Goal: Contribute content: Contribute content

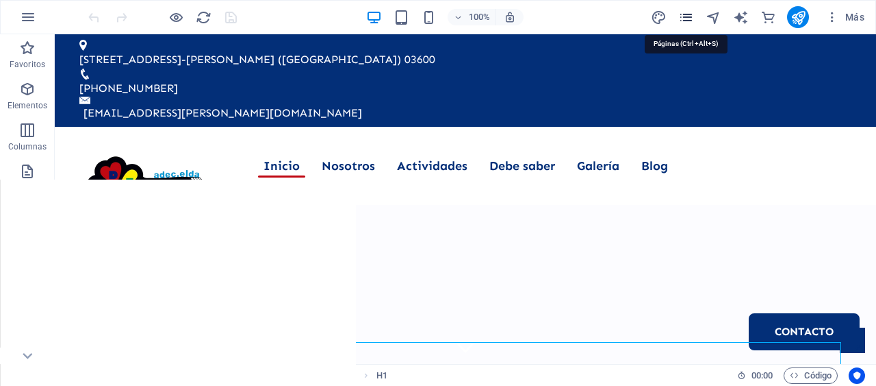
click at [689, 13] on icon "pages" at bounding box center [687, 18] width 16 height 16
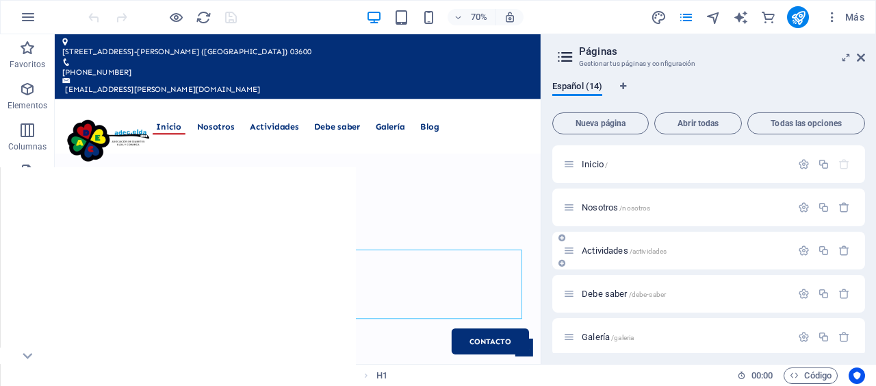
click at [600, 251] on span "Actividades /actividades" at bounding box center [624, 250] width 85 height 10
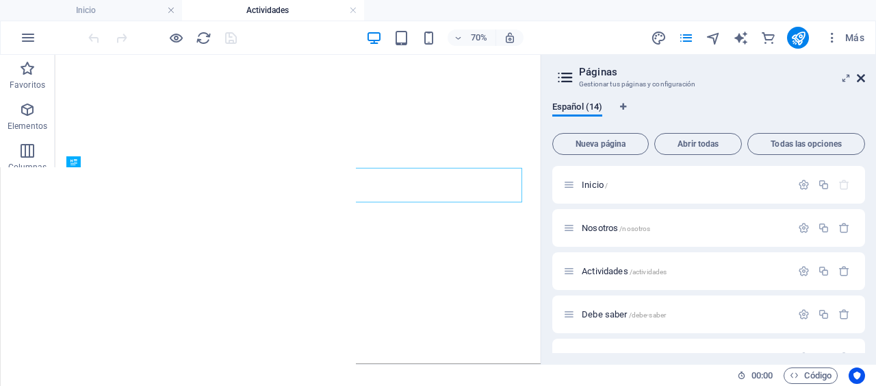
click at [857, 77] on icon at bounding box center [861, 78] width 8 height 11
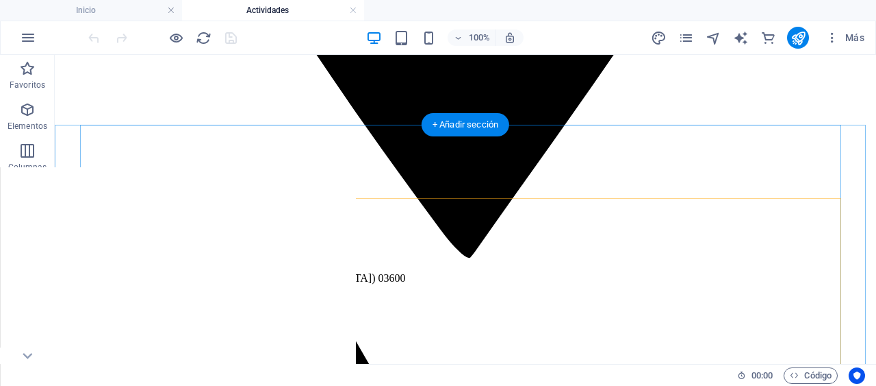
scroll to position [997, 0]
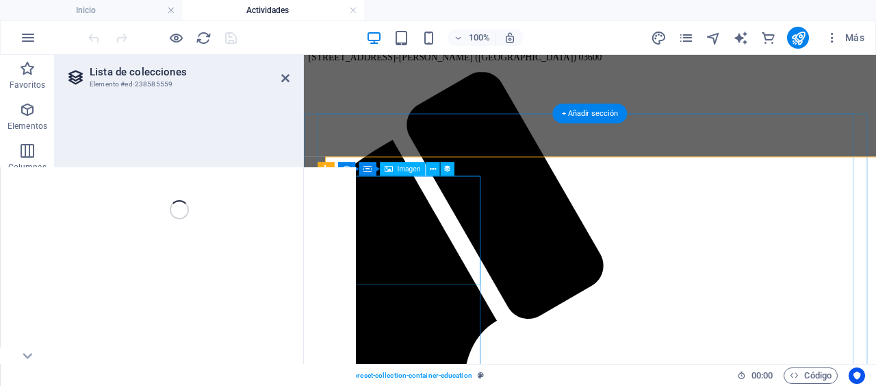
select select "createdAt_DESC"
select select "columns.our-top-course"
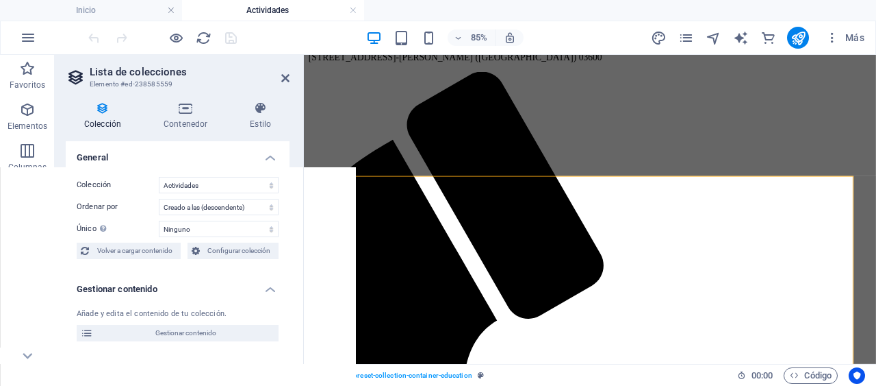
scroll to position [1020, 0]
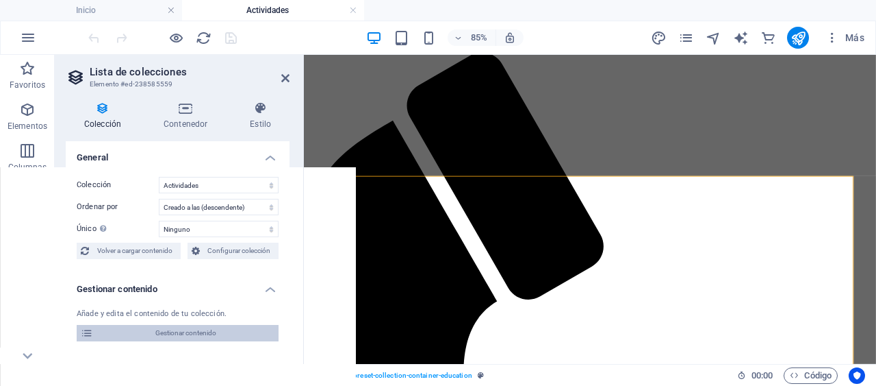
click at [166, 331] on span "Gestionar contenido" at bounding box center [185, 333] width 177 height 16
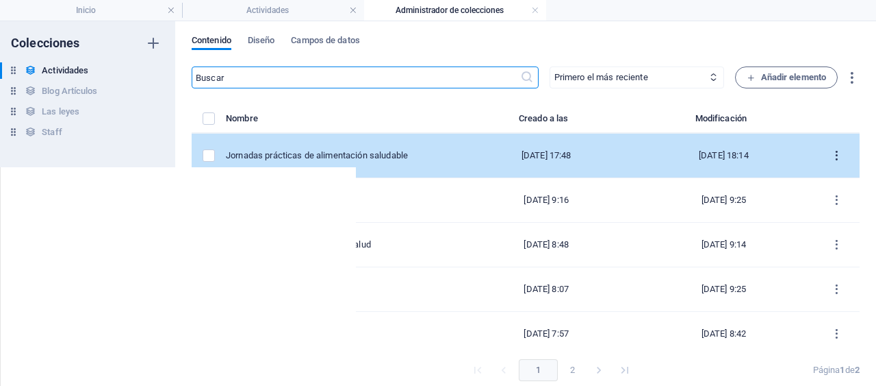
click at [833, 152] on icon "items list" at bounding box center [837, 155] width 13 height 13
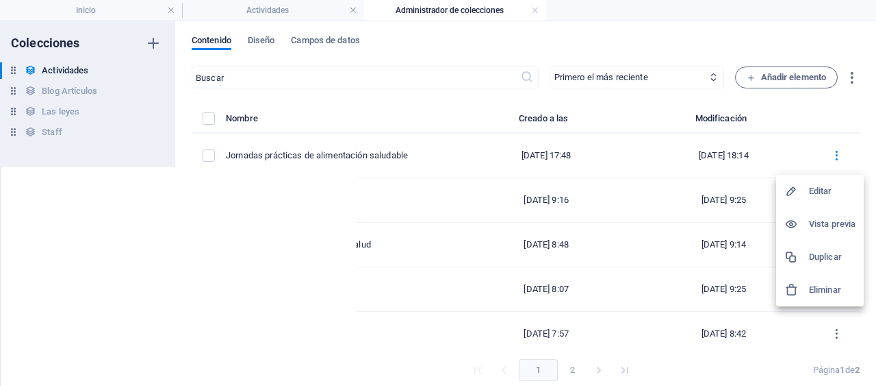
click at [824, 259] on h6 "Duplicar" at bounding box center [832, 257] width 47 height 16
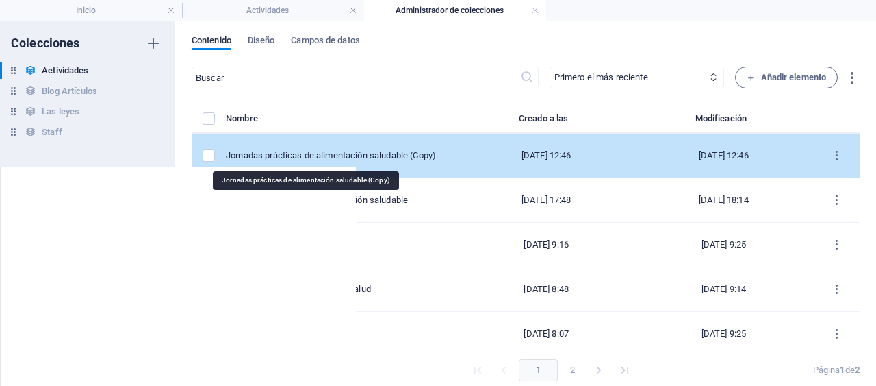
click at [340, 153] on div "Jornadas prácticas de alimentación saludable (Copy)" at bounding box center [337, 155] width 222 height 12
select select "Actividades"
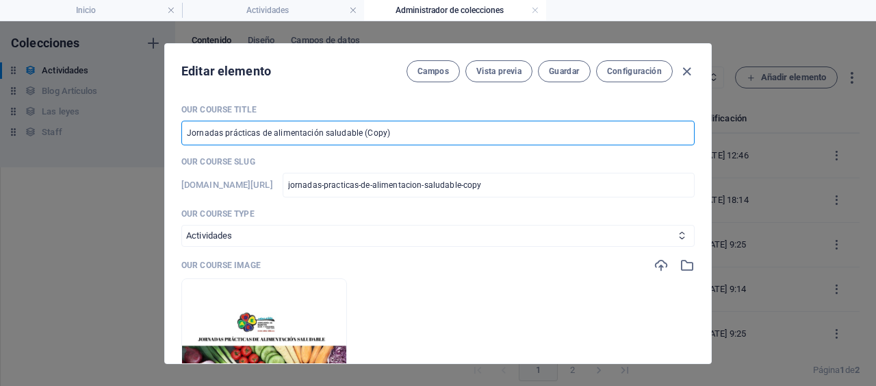
drag, startPoint x: 390, startPoint y: 133, endPoint x: 270, endPoint y: 131, distance: 119.2
click at [270, 131] on input "Jornadas prácticas de alimentación saludable (Copy)" at bounding box center [438, 133] width 514 height 25
type input "Jornadas prácticas de S"
type input "jornadas-practicas-de-s"
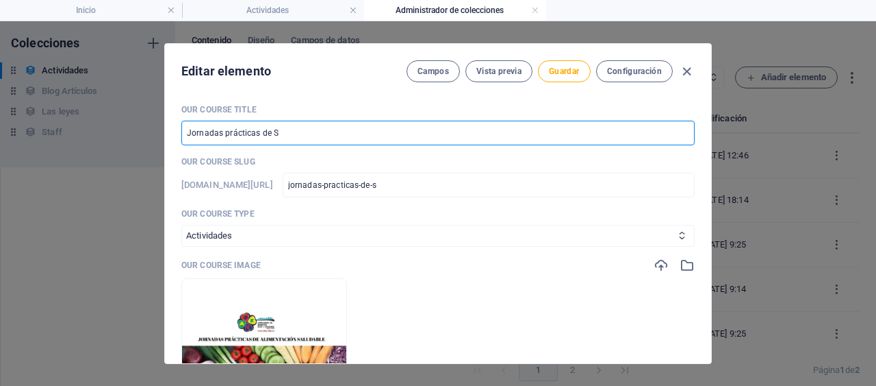
type input "Jornadas prácticas de Sa"
type input "jornadas-practicas-de-sa"
type input "Jornadas prácticas de Sal"
type input "jornadas-practicas-de-sal"
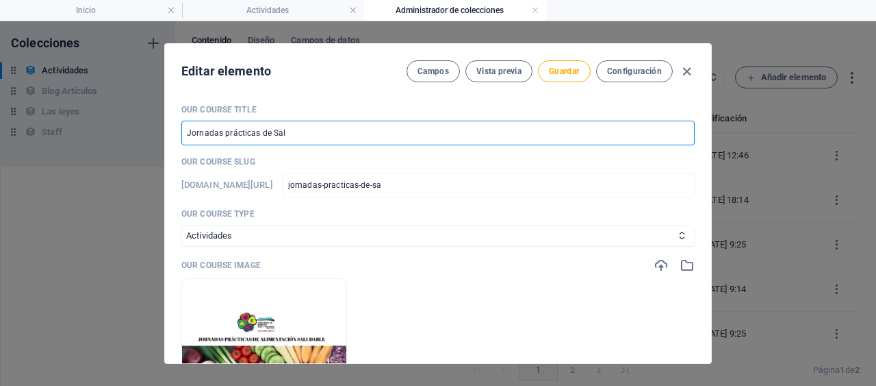
type input "jornadas-practicas-de-sal"
type input "Jornadas prácticas de Salu"
type input "jornadas-practicas-de-salu"
type input "Jornadas prácticas de Salud"
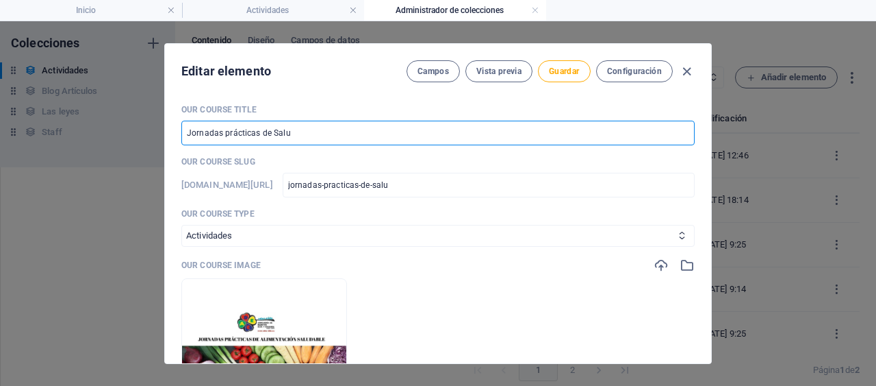
type input "jornadas-practicas-de-salud"
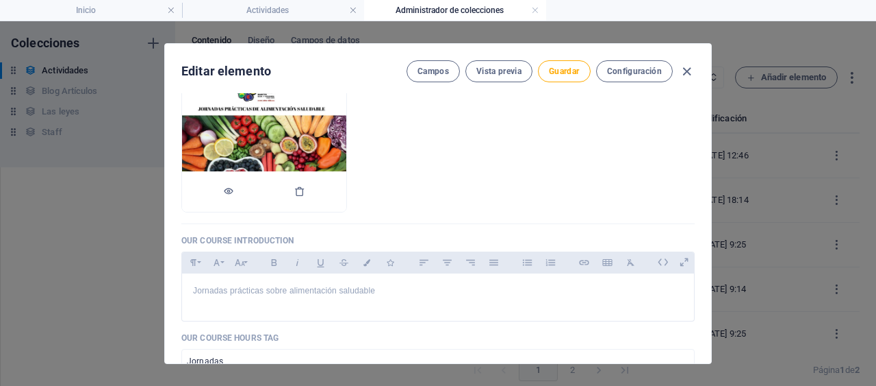
scroll to position [160, 0]
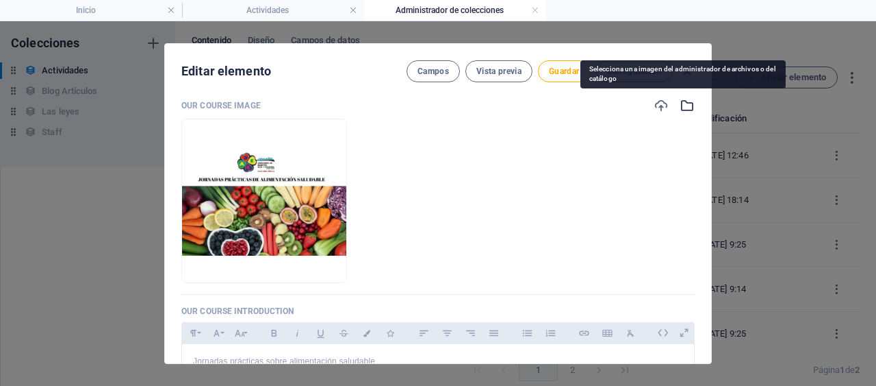
type input "Jornadas prácticas de Salud"
click at [680, 105] on icon "button" at bounding box center [687, 105] width 15 height 15
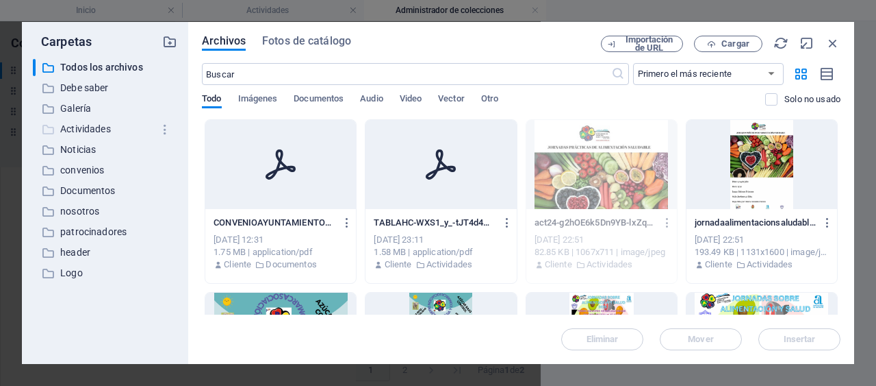
click at [95, 121] on p "Actividades" at bounding box center [106, 129] width 92 height 16
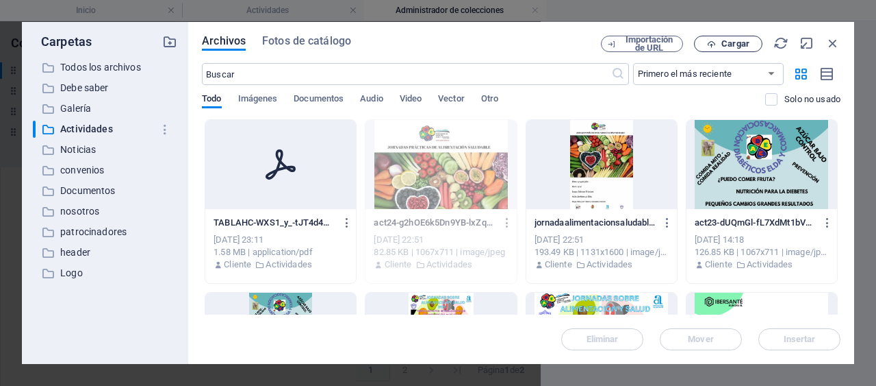
click at [733, 45] on span "Cargar" at bounding box center [736, 44] width 28 height 8
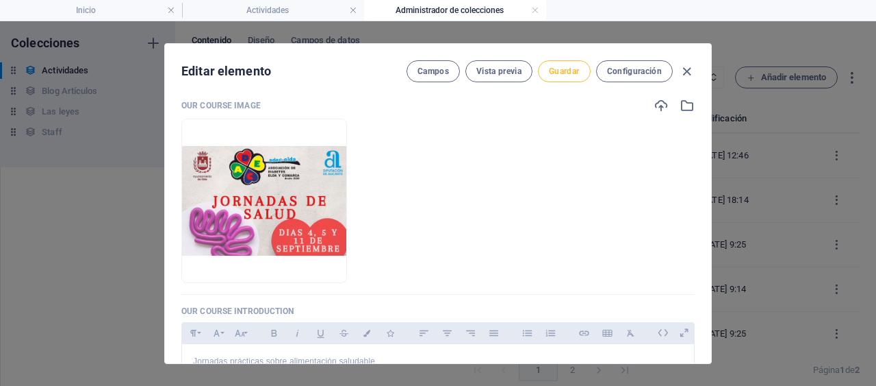
click at [568, 72] on span "Guardar" at bounding box center [564, 71] width 30 height 11
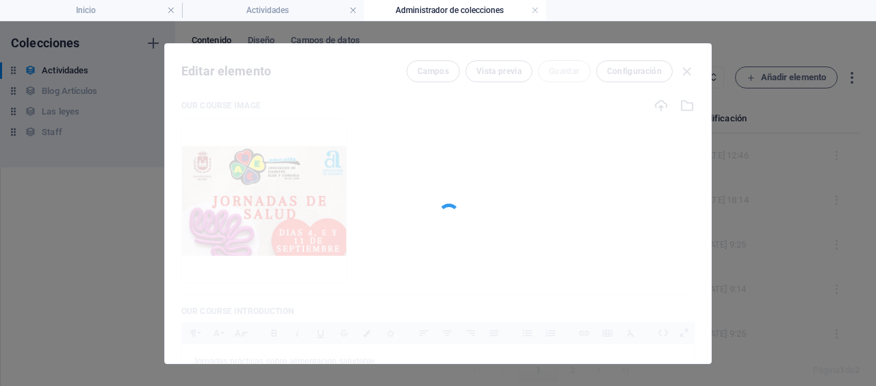
type input "jornadas-practicas-de-salud"
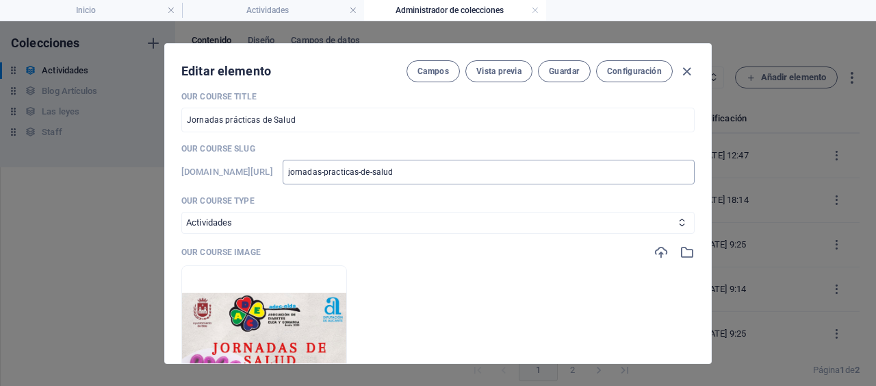
scroll to position [0, 0]
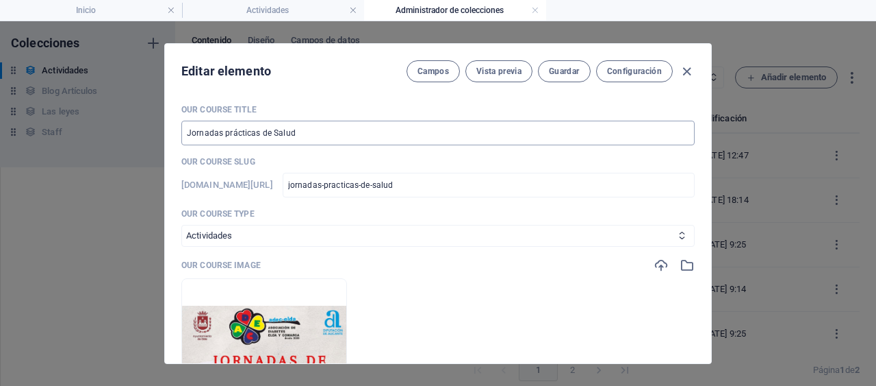
click at [256, 131] on input "Jornadas prácticas de Salud" at bounding box center [438, 133] width 514 height 25
type input "Jornadas práctica de Salud"
type input "jornadas-practica-de-salud"
type input "Jornadas prác de Salud"
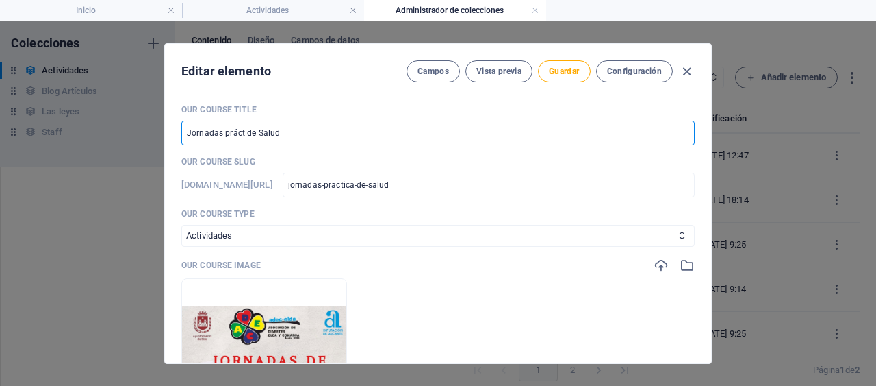
type input "jornadas-prac-de-salud"
type input "Jornadas pr de Salud"
type input "jornadas-pr-de-salud"
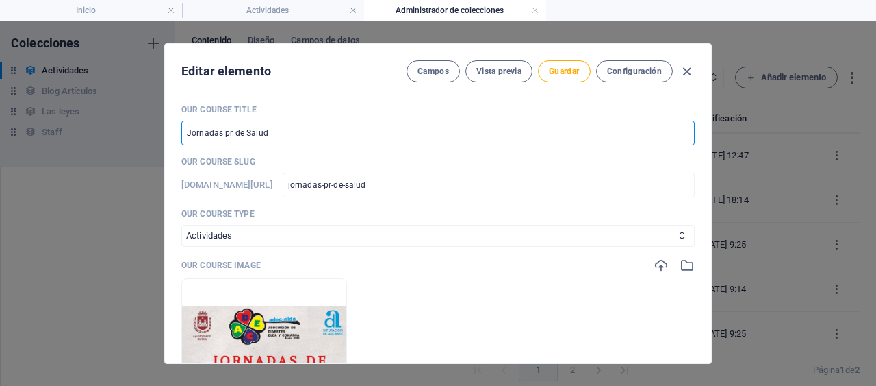
type input "Jornadas p de Salud"
type input "jornadas-p-de-salud"
type input "Jornadas de Salud"
type input "jornadas-de-salud"
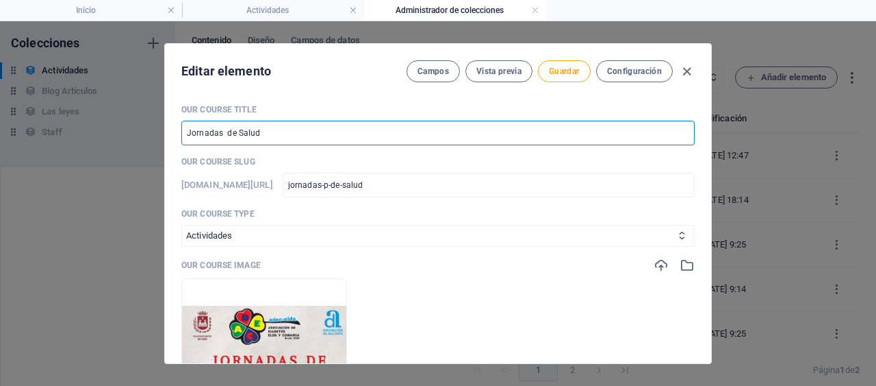
type input "jornadas-de-salud"
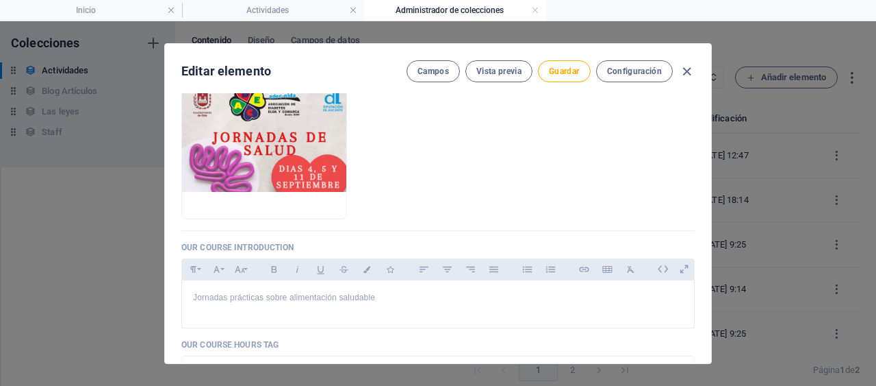
scroll to position [344, 0]
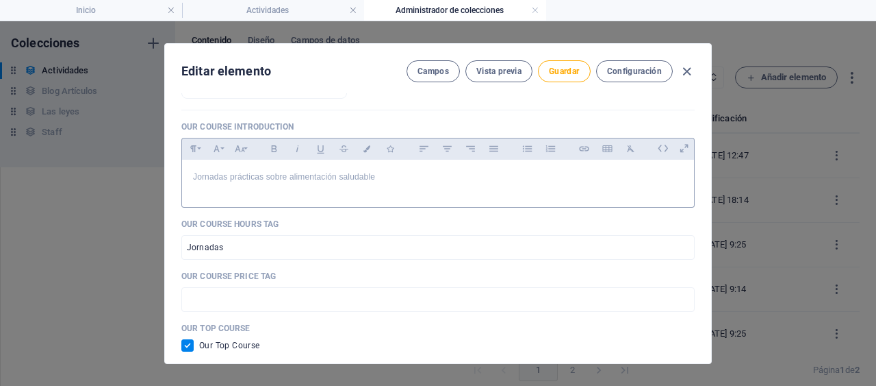
type input "Jornadas de Salud"
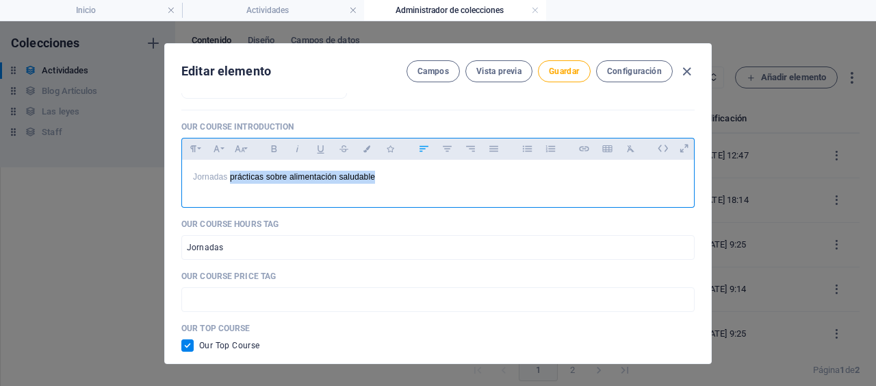
drag, startPoint x: 383, startPoint y: 178, endPoint x: 228, endPoint y: 173, distance: 155.5
click at [228, 173] on p "Jornadas prácticas sobre alimentación saludable" at bounding box center [438, 177] width 490 height 13
click at [246, 174] on p "Jornadas de Aalud" at bounding box center [438, 177] width 490 height 13
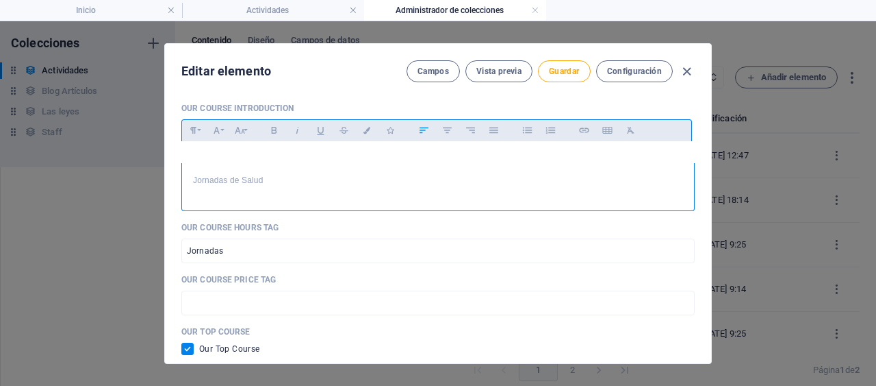
scroll to position [362, 0]
drag, startPoint x: 262, startPoint y: 184, endPoint x: 184, endPoint y: 184, distance: 78.1
click at [184, 184] on div "Jornadas de Salud" at bounding box center [438, 184] width 512 height 41
click at [249, 180] on p "Cuida tu salud mental" at bounding box center [438, 181] width 490 height 13
click at [225, 184] on p "Cuida tu salud Mental" at bounding box center [438, 181] width 490 height 13
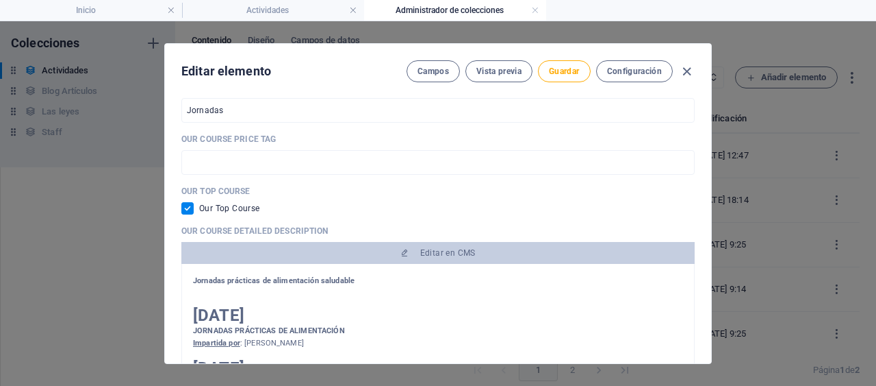
scroll to position [514, 0]
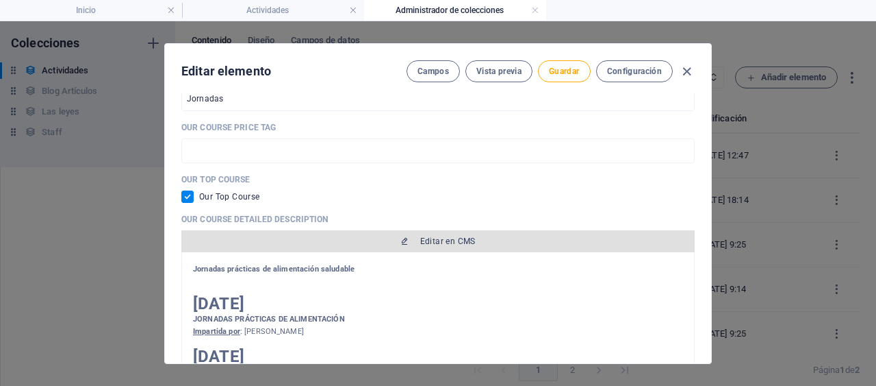
click at [450, 240] on span "Editar en CMS" at bounding box center [447, 241] width 55 height 11
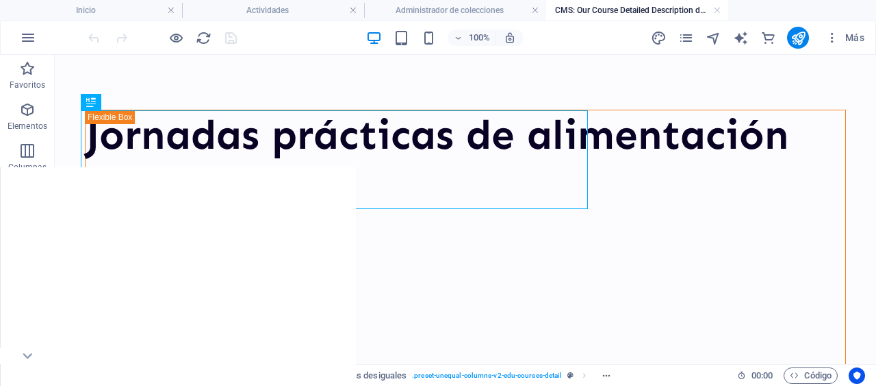
scroll to position [0, 0]
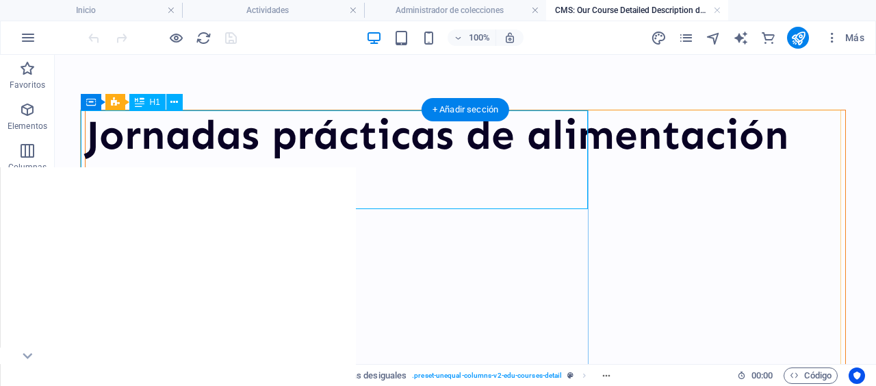
click at [470, 186] on div "Jornadas prácticas de alimentación saludable" at bounding box center [466, 159] width 760 height 99
click at [251, 231] on div "[DATE] JORNADAS PRÁCTICAS DE ALIMENTACIÓN Impartida por : [PERSON_NAME] [DATE] …" at bounding box center [466, 316] width 760 height 171
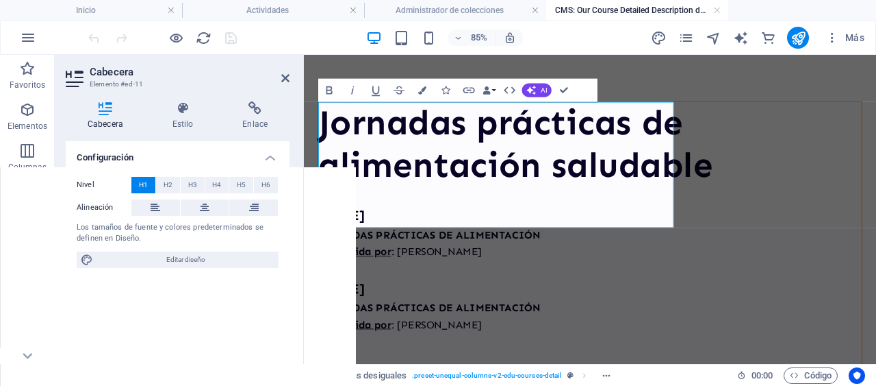
click at [513, 209] on h1 "Jornadas prácticas de alimentación saludable" at bounding box center [641, 159] width 640 height 99
click at [510, 174] on h1 "Jornadas prácticas de alimentación saludable" at bounding box center [641, 159] width 640 height 99
click at [492, 138] on h1 "Jornadas prácticas de alimentación saludable" at bounding box center [641, 159] width 640 height 99
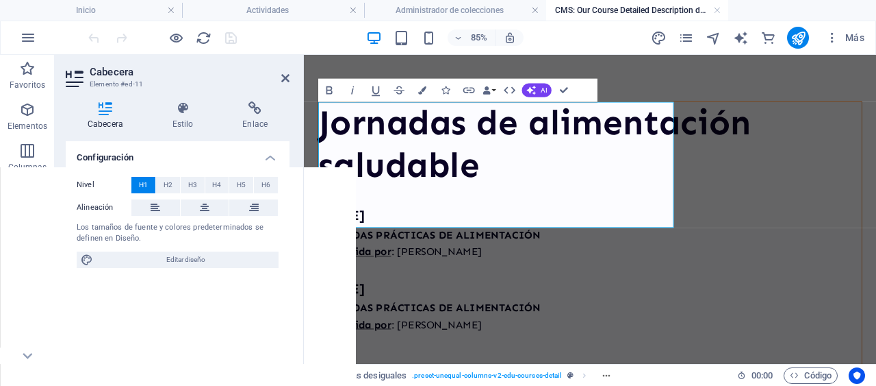
click at [510, 209] on h1 "Jornadas de alimentación saludable" at bounding box center [641, 159] width 640 height 99
drag, startPoint x: 340, startPoint y: 240, endPoint x: 327, endPoint y: 242, distance: 13.3
click at [327, 209] on h1 "Jornadas de alimentación saludable" at bounding box center [641, 159] width 640 height 99
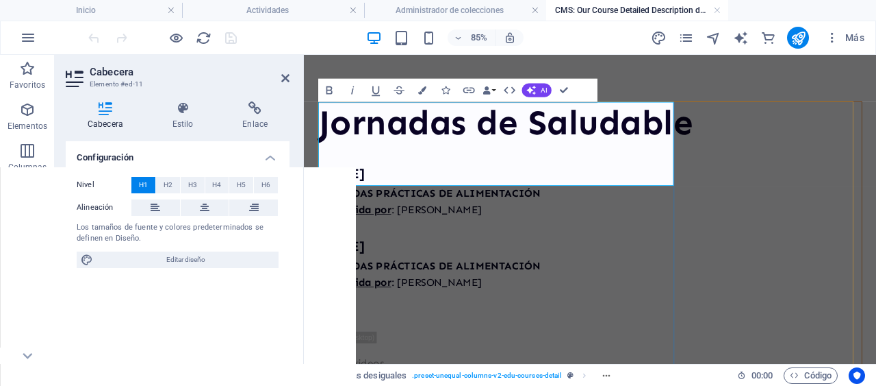
click at [520, 160] on h1 "Jornadas de Saludable" at bounding box center [641, 134] width 640 height 49
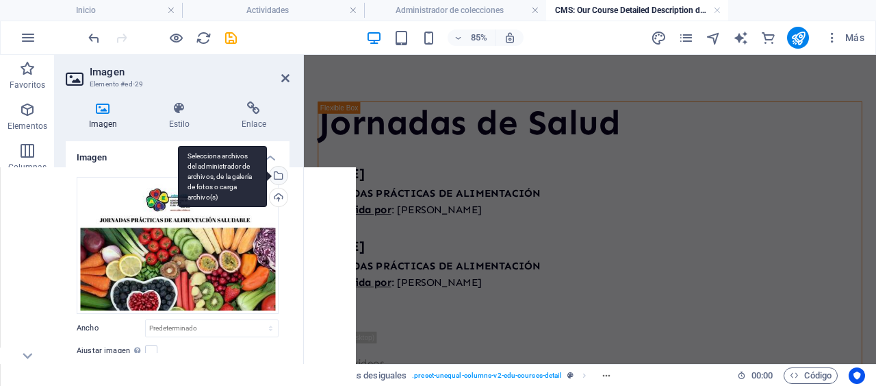
click at [275, 175] on div "Selecciona archivos del administrador de archivos, de la galería de fotos o car…" at bounding box center [277, 176] width 21 height 21
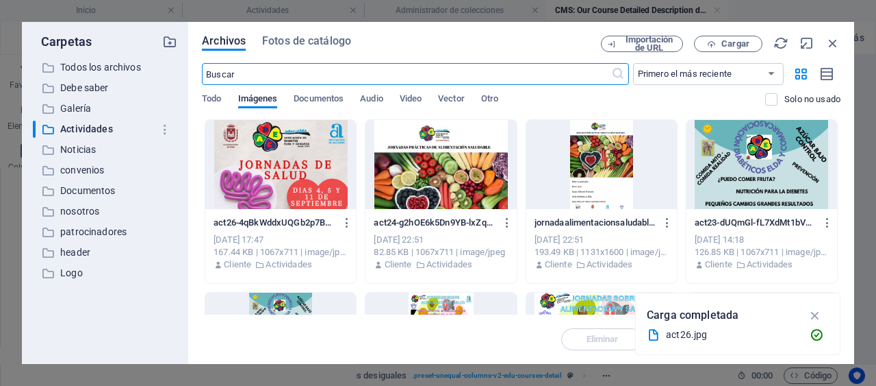
click at [282, 168] on div at bounding box center [280, 164] width 151 height 89
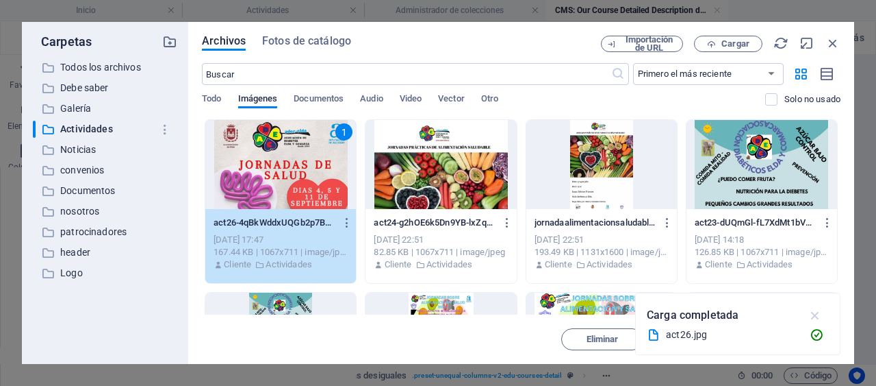
click at [816, 314] on icon "button" at bounding box center [816, 314] width 16 height 15
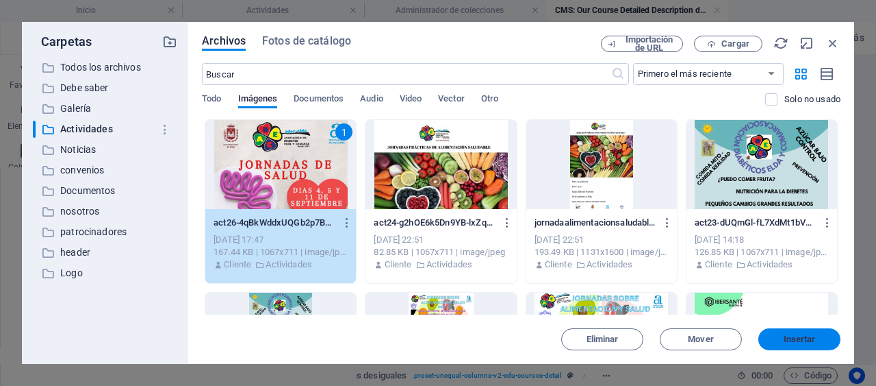
click at [803, 335] on span "Insertar" at bounding box center [800, 339] width 32 height 8
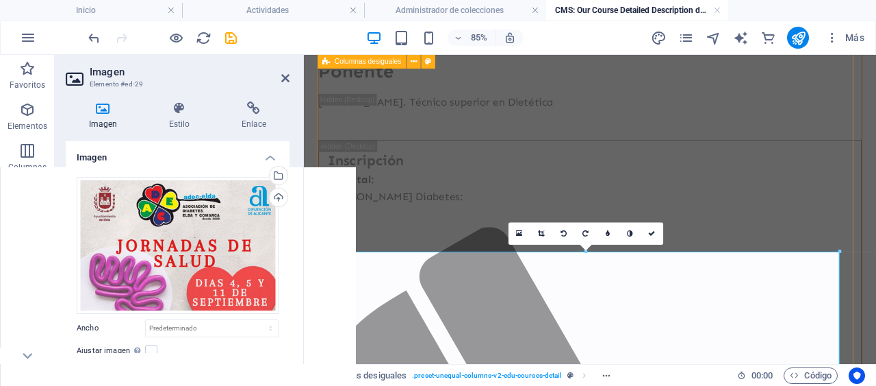
scroll to position [482, 0]
click at [651, 233] on icon at bounding box center [652, 233] width 7 height 7
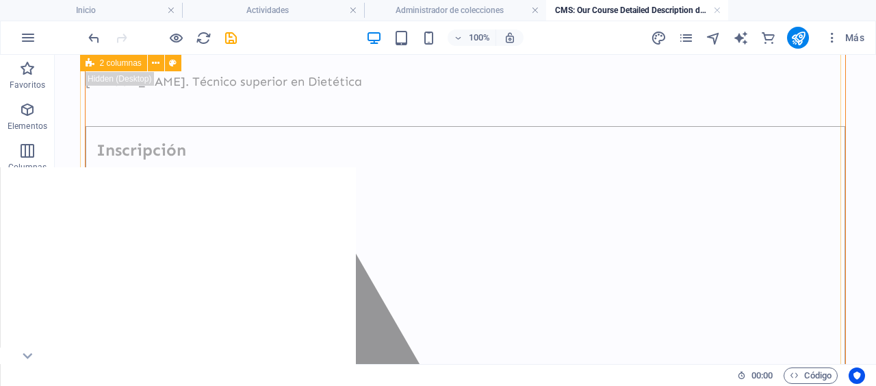
scroll to position [677, 0]
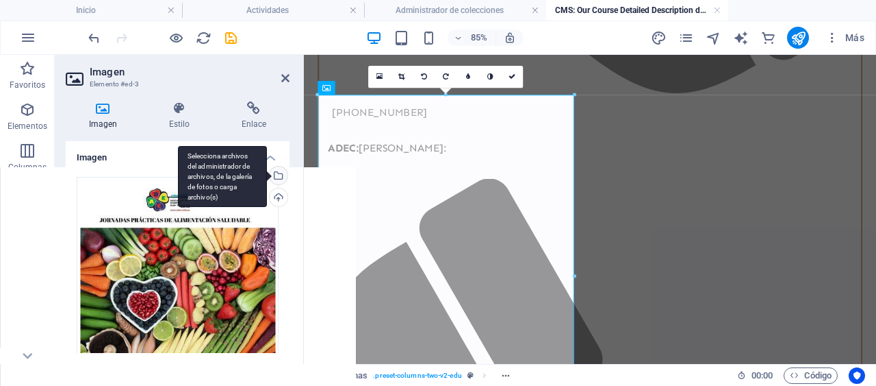
click at [267, 175] on div "Selecciona archivos del administrador de archivos, de la galería de fotos o car…" at bounding box center [222, 177] width 89 height 62
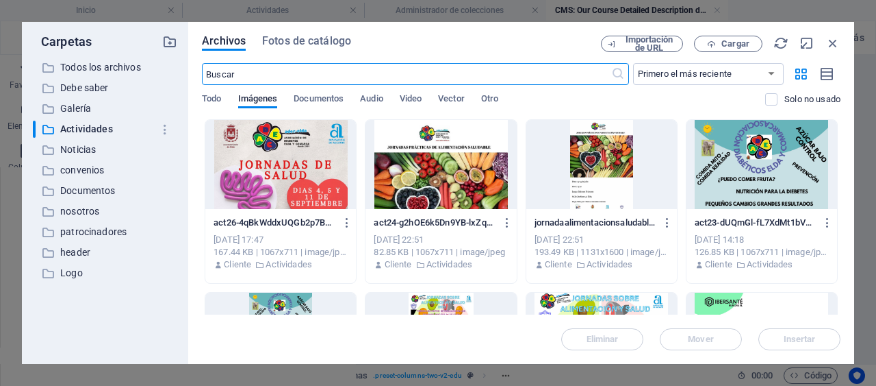
scroll to position [1167, 0]
click at [740, 40] on span "Cargar" at bounding box center [736, 44] width 28 height 8
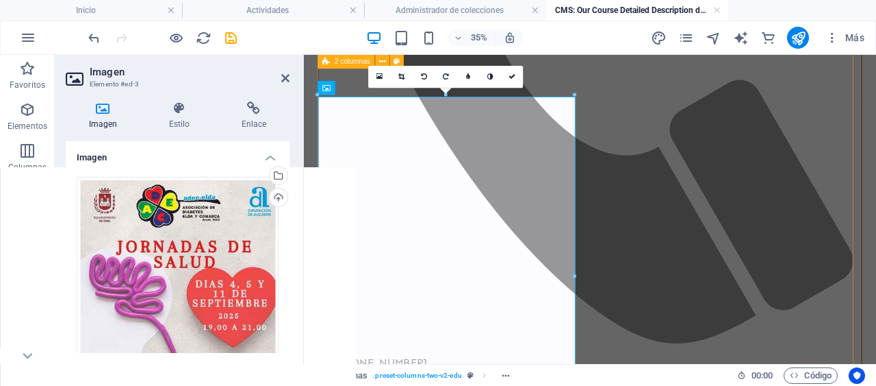
scroll to position [1461, 0]
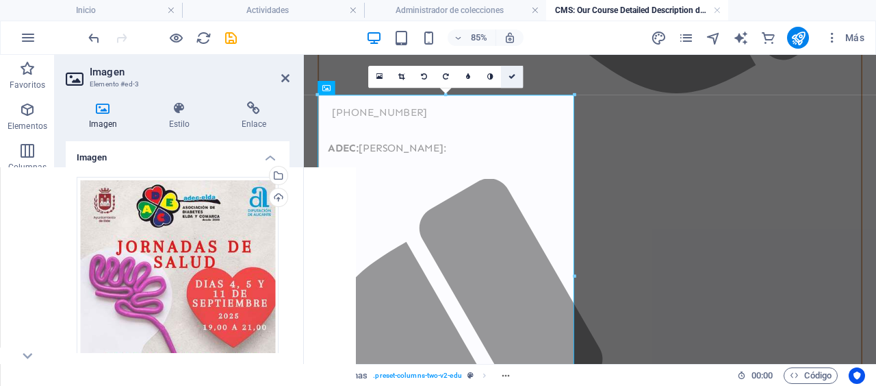
click at [513, 77] on icon at bounding box center [512, 76] width 7 height 7
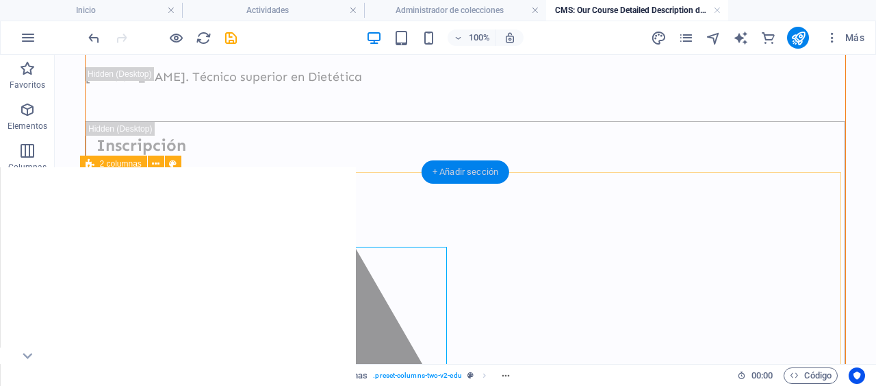
scroll to position [510, 0]
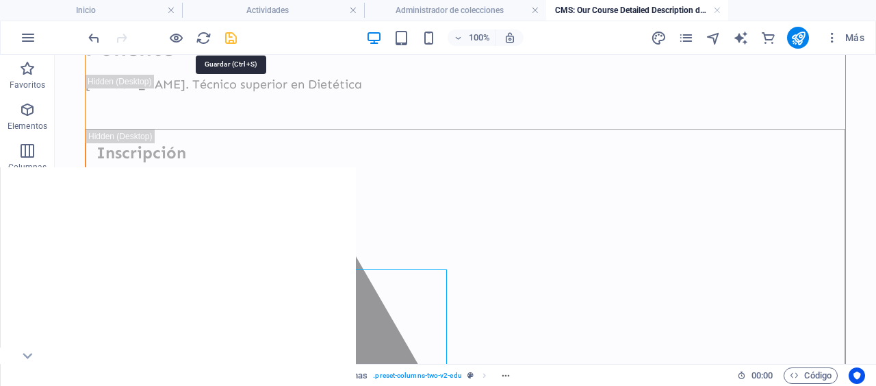
click at [230, 38] on icon "save" at bounding box center [231, 38] width 16 height 16
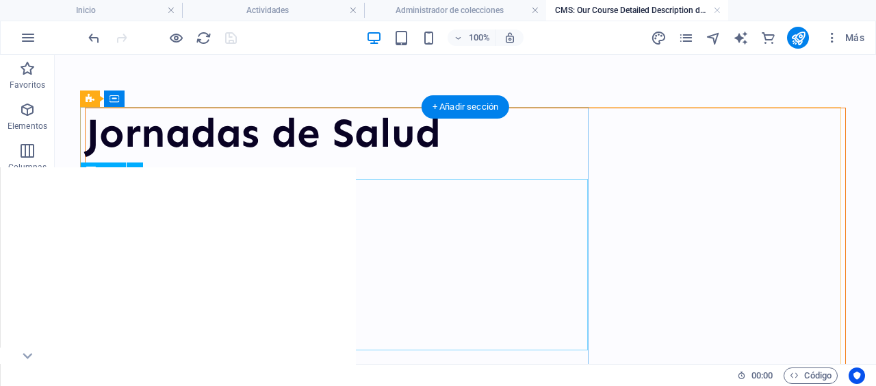
scroll to position [1, 0]
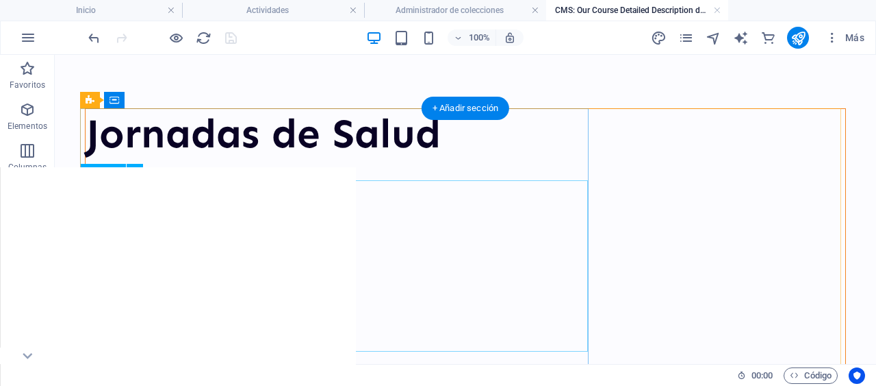
click at [86, 192] on div "[DATE] JORNADAS PRÁCTICAS DE ALIMENTACIÓN Impartida por : [PERSON_NAME] [DATE] …" at bounding box center [466, 265] width 760 height 171
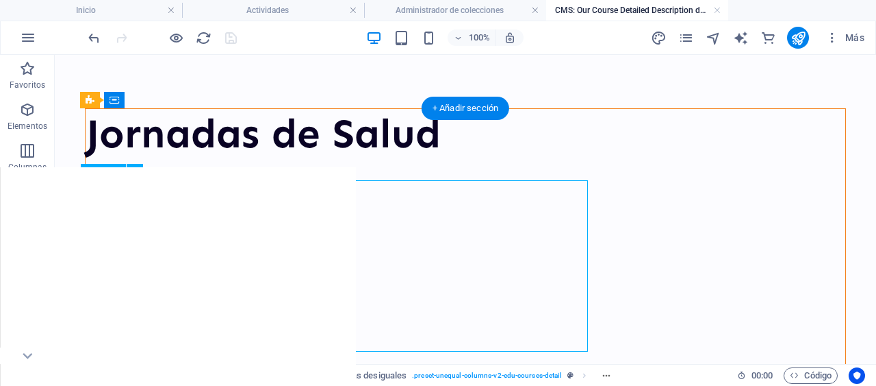
click at [86, 192] on div "[DATE] JORNADAS PRÁCTICAS DE ALIMENTACIÓN Impartida por : [PERSON_NAME] [DATE] …" at bounding box center [466, 265] width 760 height 171
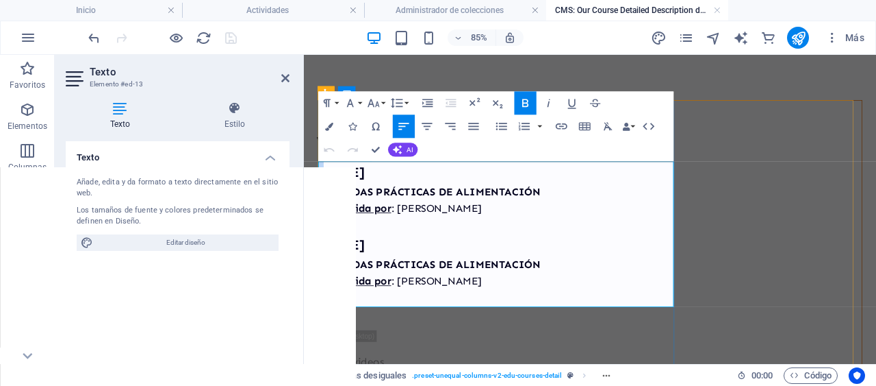
click at [325, 193] on strong "[DATE]" at bounding box center [348, 193] width 54 height 20
drag, startPoint x: 427, startPoint y: 194, endPoint x: 394, endPoint y: 196, distance: 32.9
click at [394, 196] on strong "4, 5 y de [DATE]" at bounding box center [381, 193] width 120 height 20
click at [368, 192] on strong "4, 5 y de [DATE]" at bounding box center [383, 193] width 125 height 20
drag, startPoint x: 458, startPoint y: 216, endPoint x: 390, endPoint y: 216, distance: 68.5
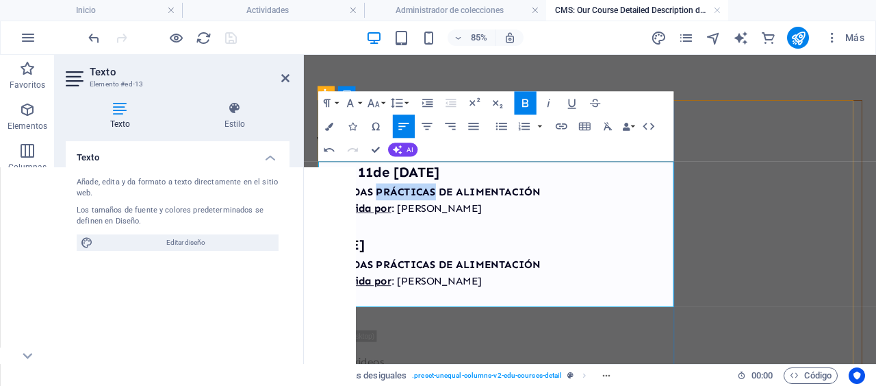
click at [390, 216] on strong "JORNADAS PRÁCTICAS DE ALIMENTACIÓN" at bounding box center [452, 215] width 262 height 15
drag, startPoint x: 410, startPoint y: 216, endPoint x: 504, endPoint y: 218, distance: 93.8
click at [504, 218] on strong "JORNADAS DE ALIMENTACIÓN" at bounding box center [415, 215] width 188 height 15
click at [407, 216] on strong "JORNADAS DESalud" at bounding box center [379, 215] width 116 height 15
drag, startPoint x: 442, startPoint y: 216, endPoint x: 416, endPoint y: 221, distance: 25.9
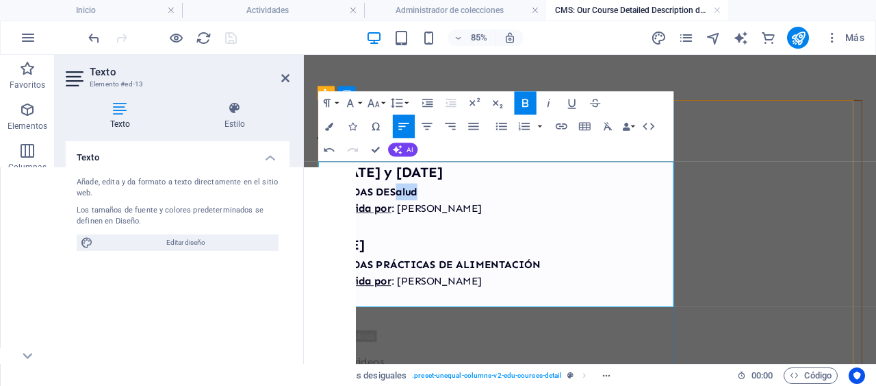
click at [416, 221] on p "JORNADAS DE Salud" at bounding box center [641, 216] width 640 height 20
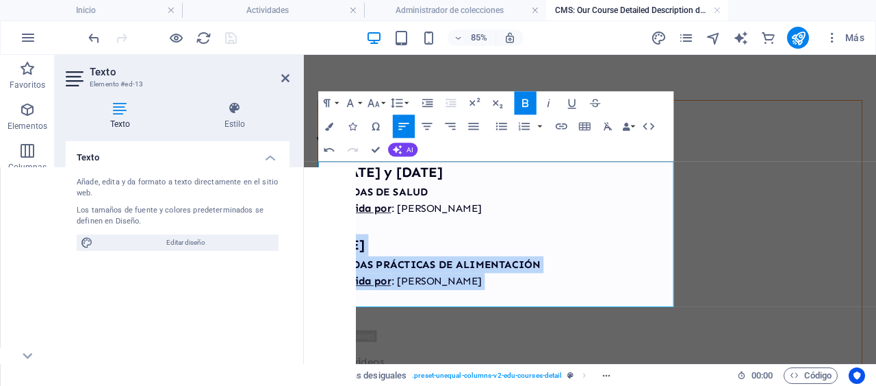
drag, startPoint x: 403, startPoint y: 341, endPoint x: 319, endPoint y: 276, distance: 106.4
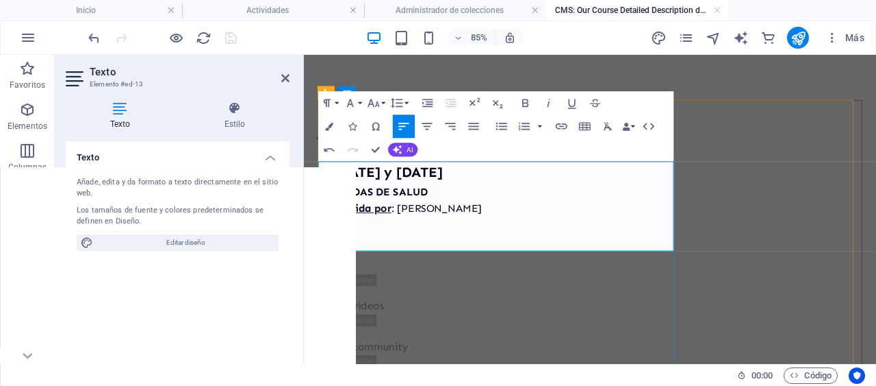
click at [449, 216] on strong "JORNADAS DE SALUD" at bounding box center [385, 215] width 129 height 15
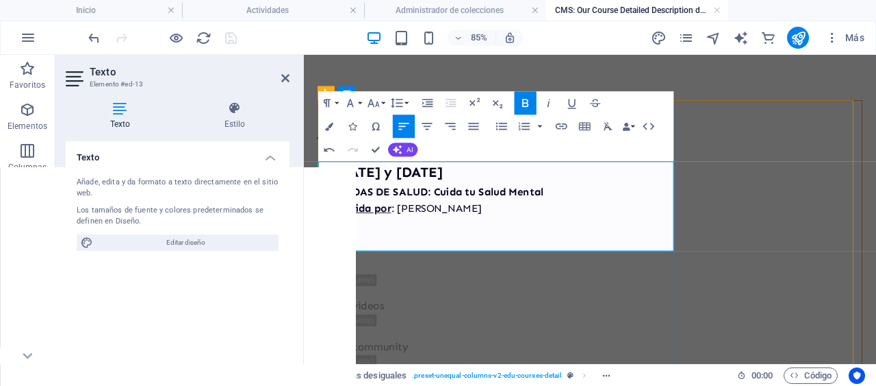
drag, startPoint x: 543, startPoint y: 235, endPoint x: 418, endPoint y: 236, distance: 124.6
click at [418, 236] on p "Impartida por : [PERSON_NAME]" at bounding box center [641, 236] width 640 height 20
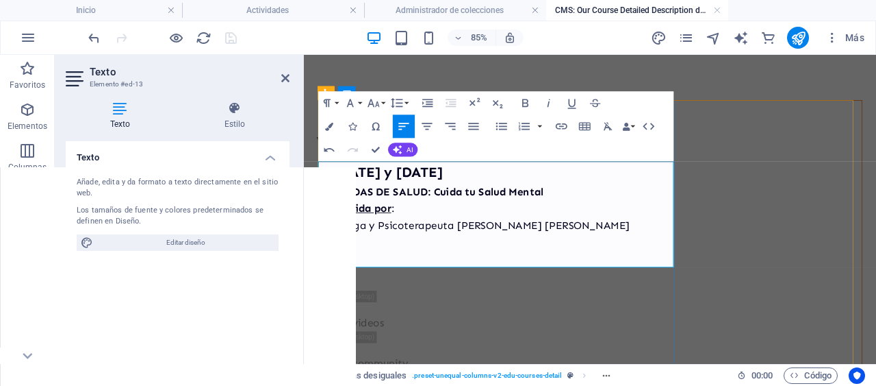
click at [427, 238] on p "Impartida por :" at bounding box center [641, 236] width 640 height 20
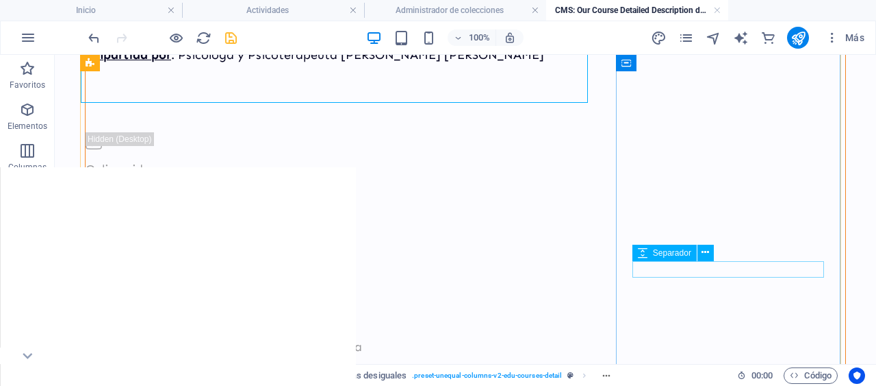
scroll to position [175, 0]
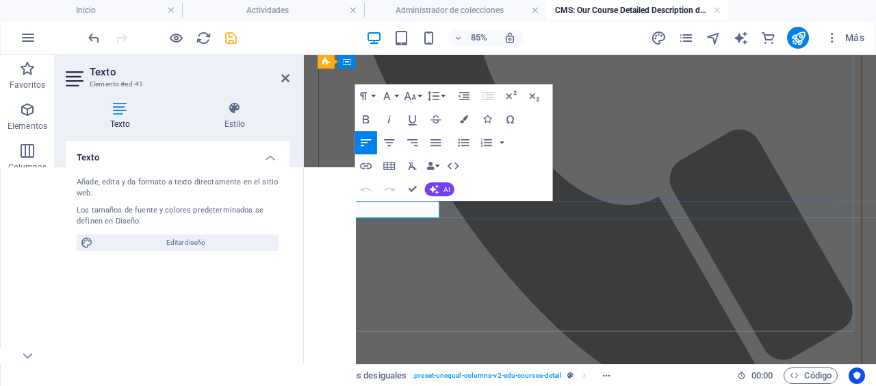
click span "1/7 y 14/7"
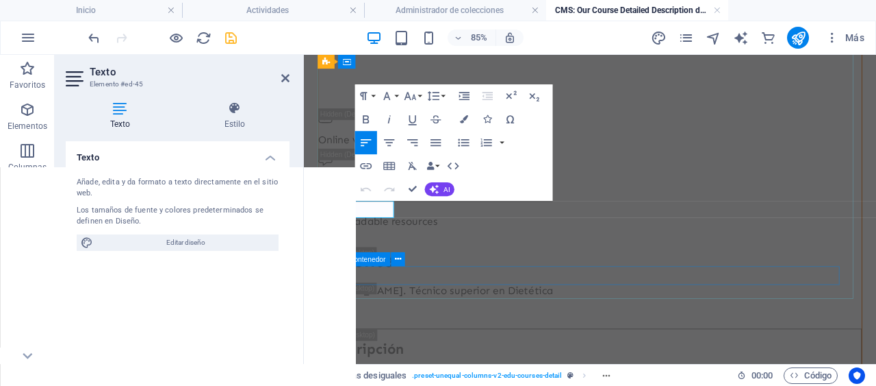
scroll to position [1081, 0]
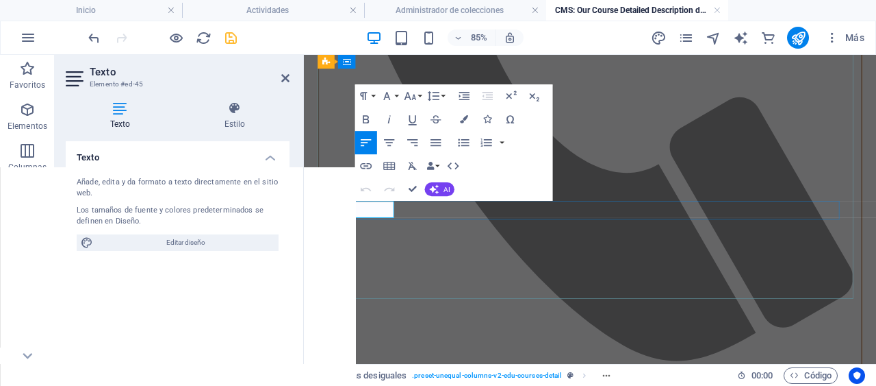
drag, startPoint x: 392, startPoint y: 237, endPoint x: 374, endPoint y: 236, distance: 18.5
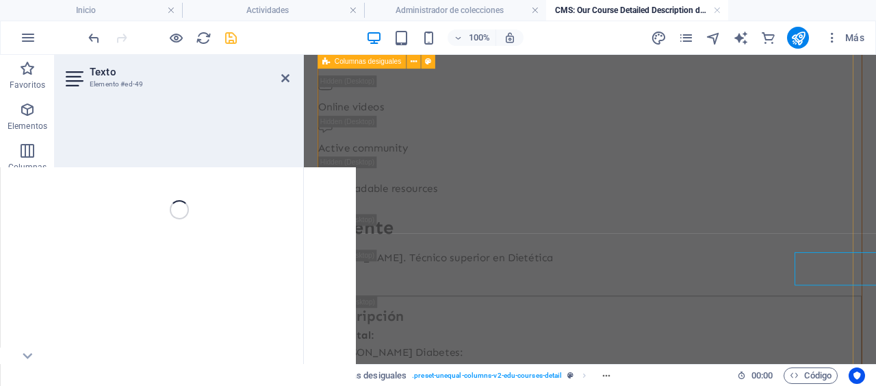
scroll to position [1120, 0]
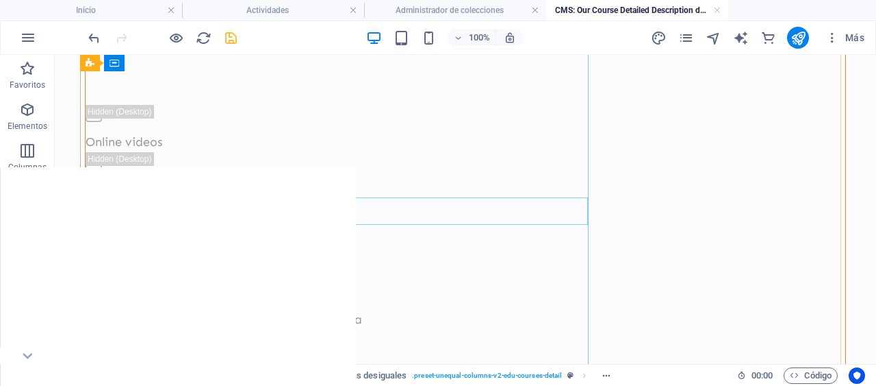
scroll to position [18, 0]
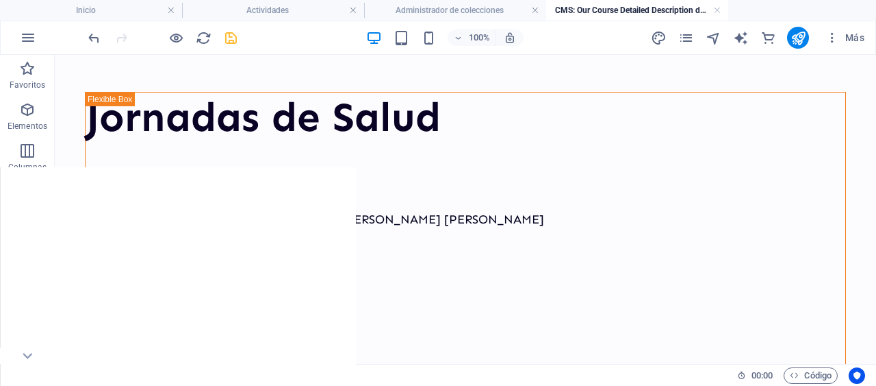
click at [227, 36] on icon "save" at bounding box center [231, 38] width 16 height 16
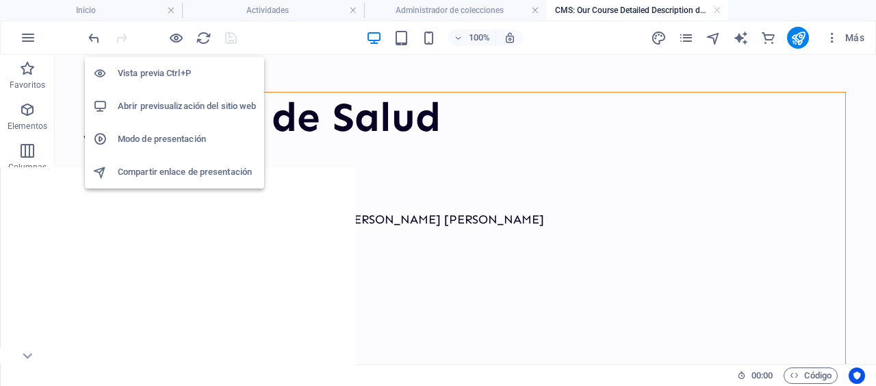
drag, startPoint x: 229, startPoint y: 91, endPoint x: 389, endPoint y: 76, distance: 160.3
click at [152, 103] on h6 "Abrir previsualización del sitio web" at bounding box center [187, 106] width 138 height 16
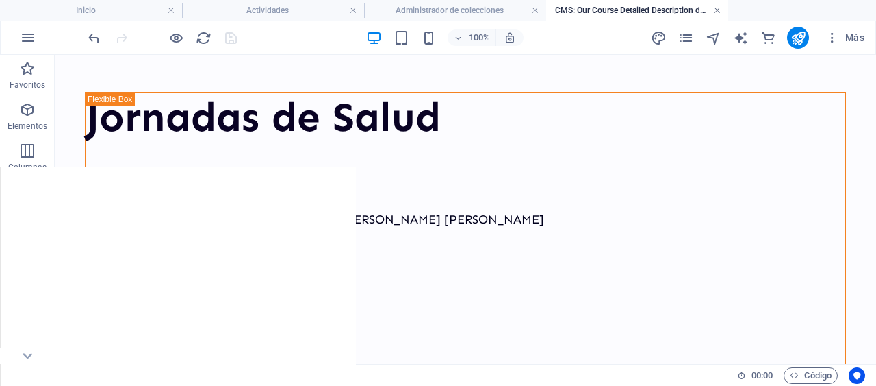
click at [717, 8] on link at bounding box center [718, 10] width 8 height 13
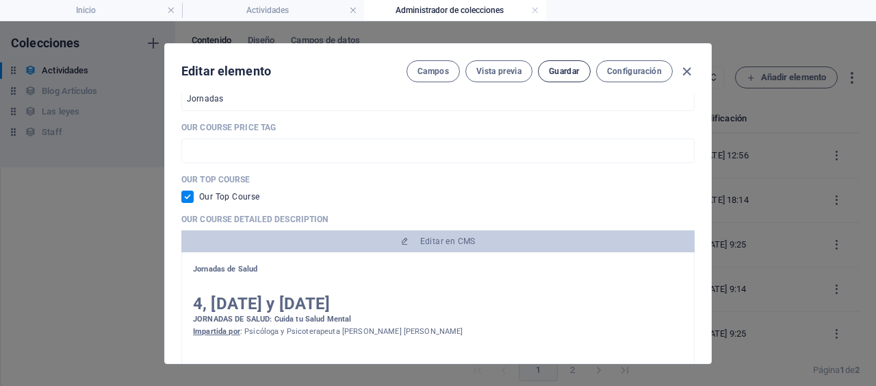
click at [566, 69] on span "Guardar" at bounding box center [564, 71] width 30 height 11
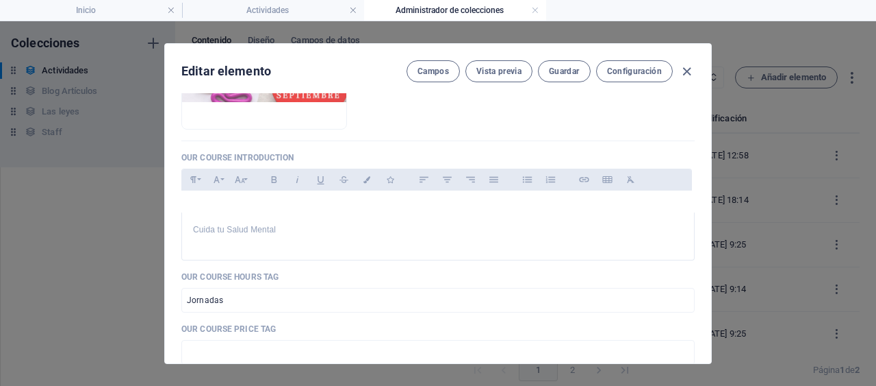
scroll to position [312, 0]
click at [559, 301] on input "Jornadas" at bounding box center [438, 300] width 514 height 25
click at [686, 68] on icon "button" at bounding box center [687, 72] width 16 height 16
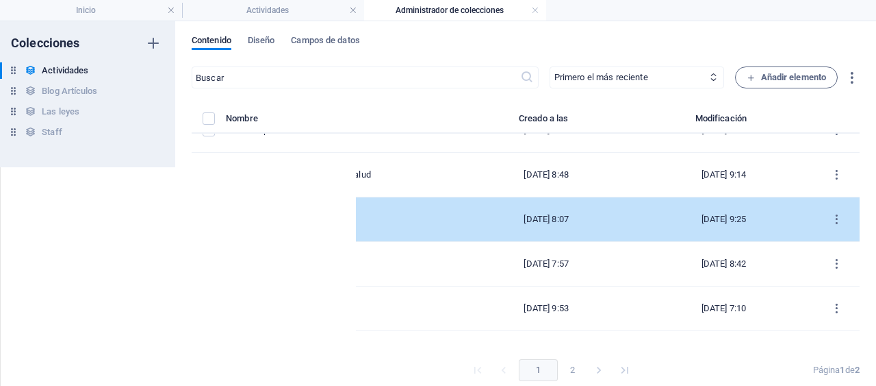
scroll to position [0, 0]
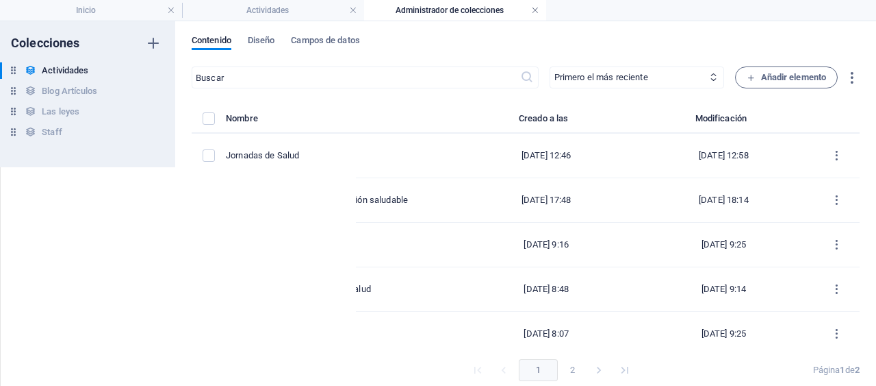
click at [535, 10] on link at bounding box center [535, 10] width 8 height 13
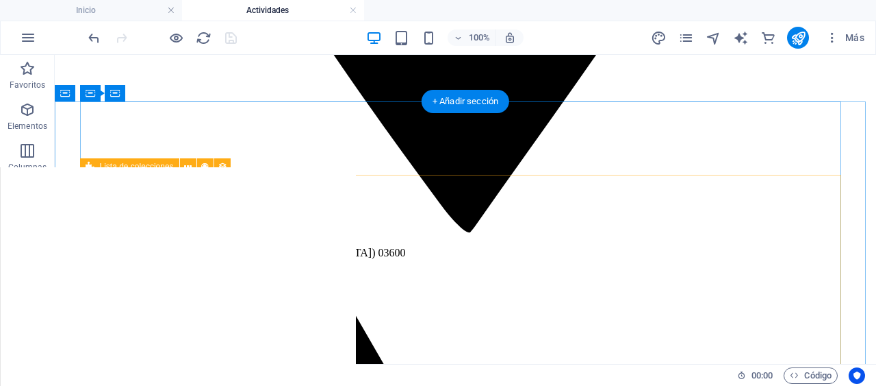
select select "createdAt_DESC"
select select "columns.our-top-course"
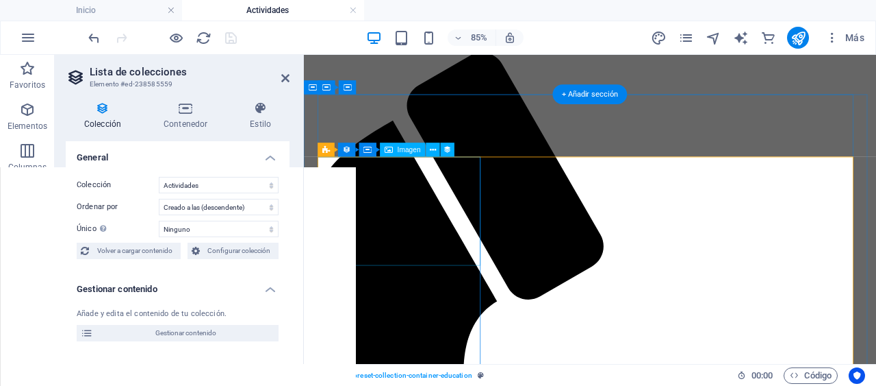
scroll to position [1042, 0]
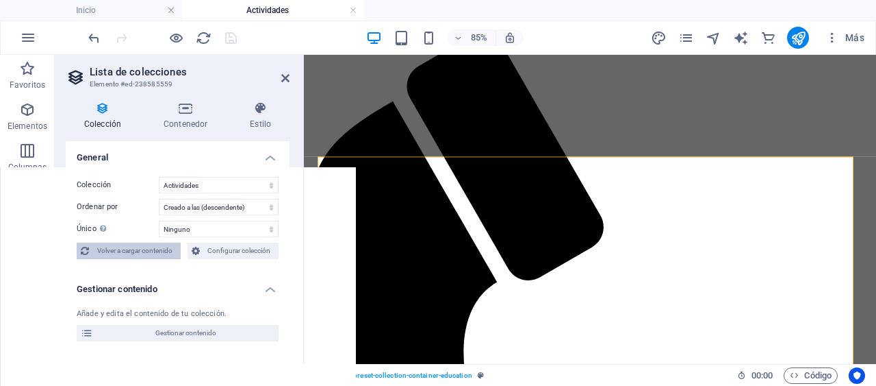
click at [129, 249] on span "Volver a cargar contenido" at bounding box center [135, 250] width 84 height 16
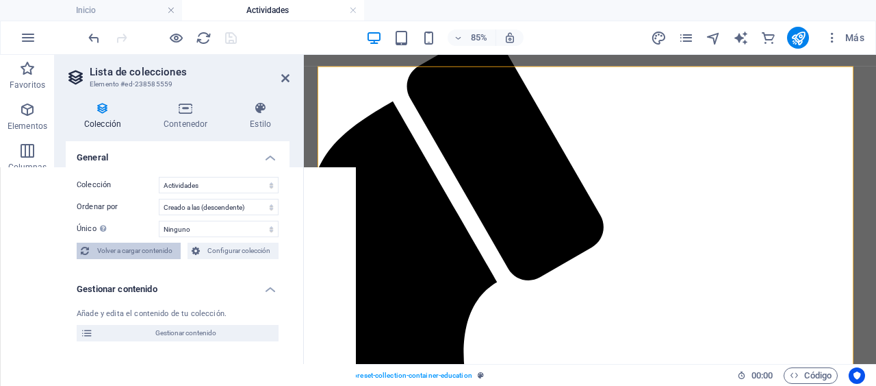
scroll to position [1148, 0]
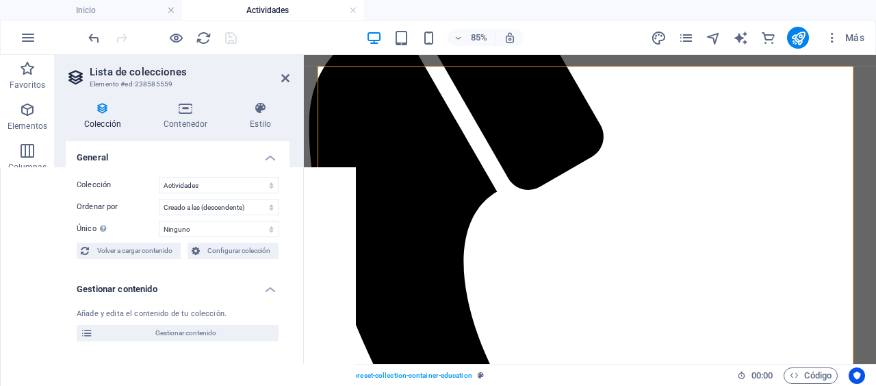
select select "createdAt_DESC"
select select "columns.our-top-course"
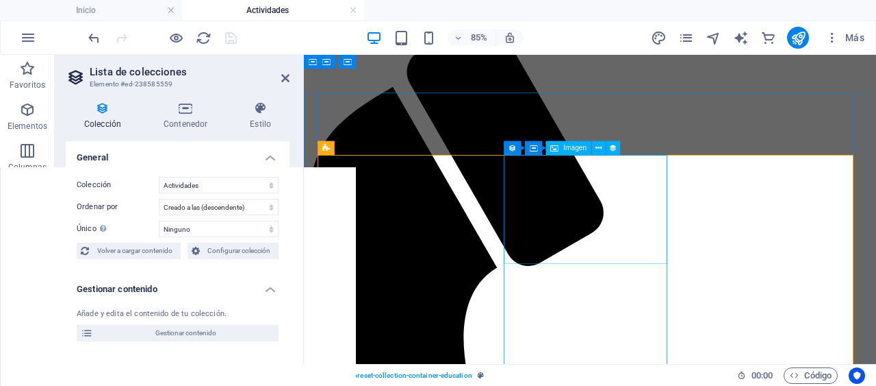
scroll to position [1028, 0]
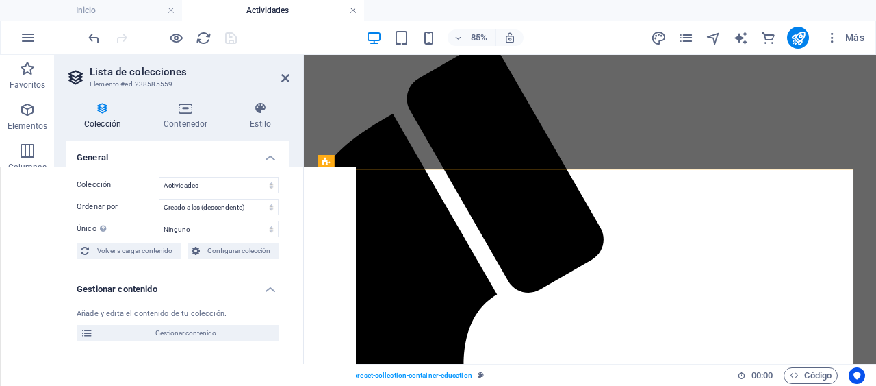
click at [353, 8] on link at bounding box center [353, 10] width 8 height 13
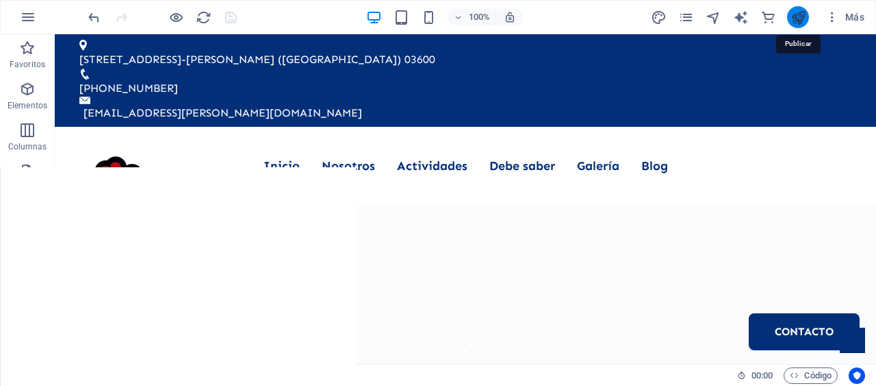
click at [803, 14] on icon "publish" at bounding box center [799, 18] width 16 height 16
